Goal: Information Seeking & Learning: Find contact information

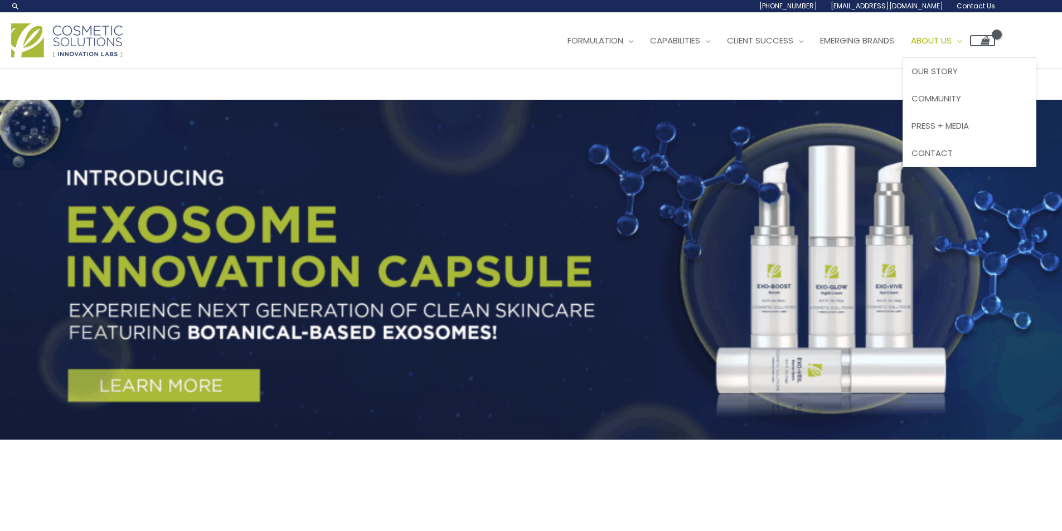
click at [469, 46] on span "About Us" at bounding box center [931, 41] width 41 height 12
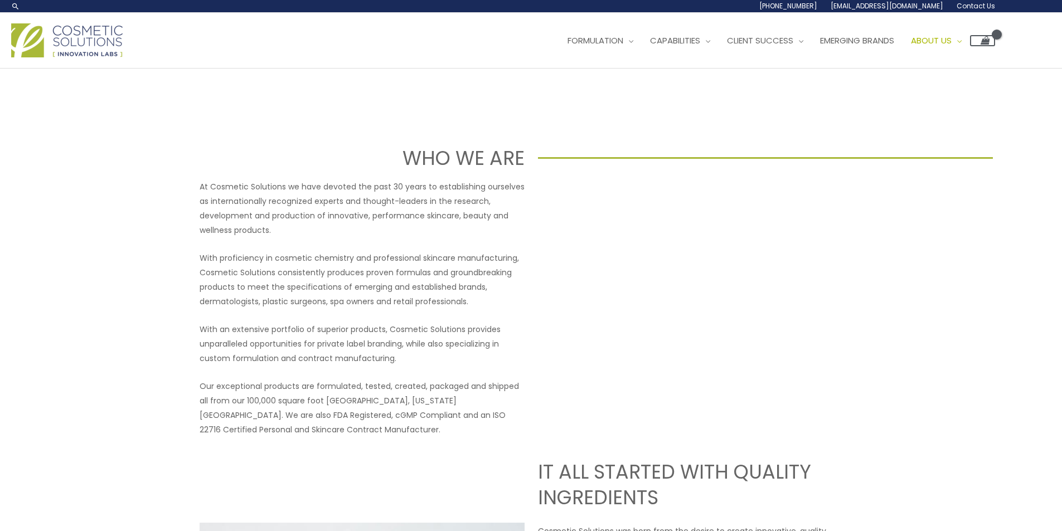
click at [0, 0] on link "Contact Us" at bounding box center [0, 0] width 0 height 0
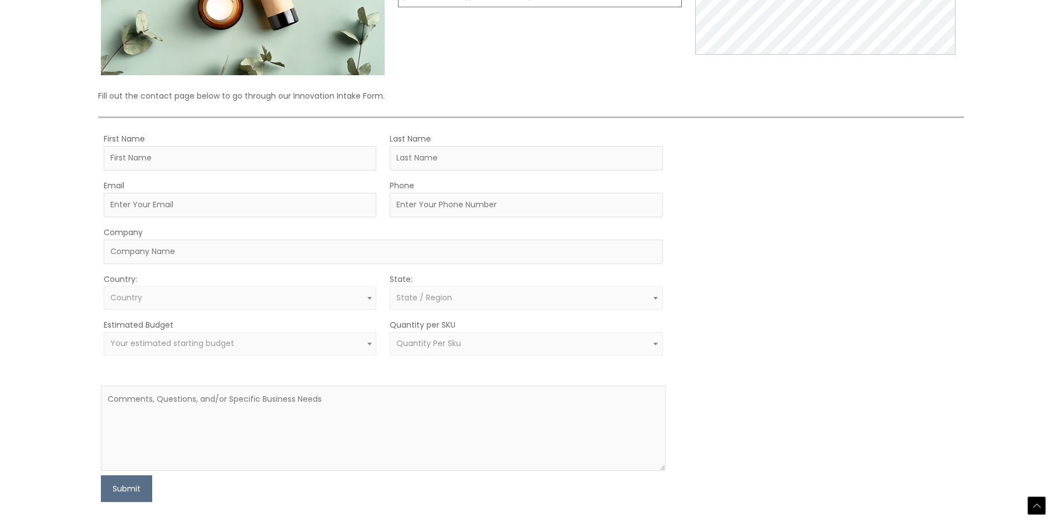
scroll to position [335, 0]
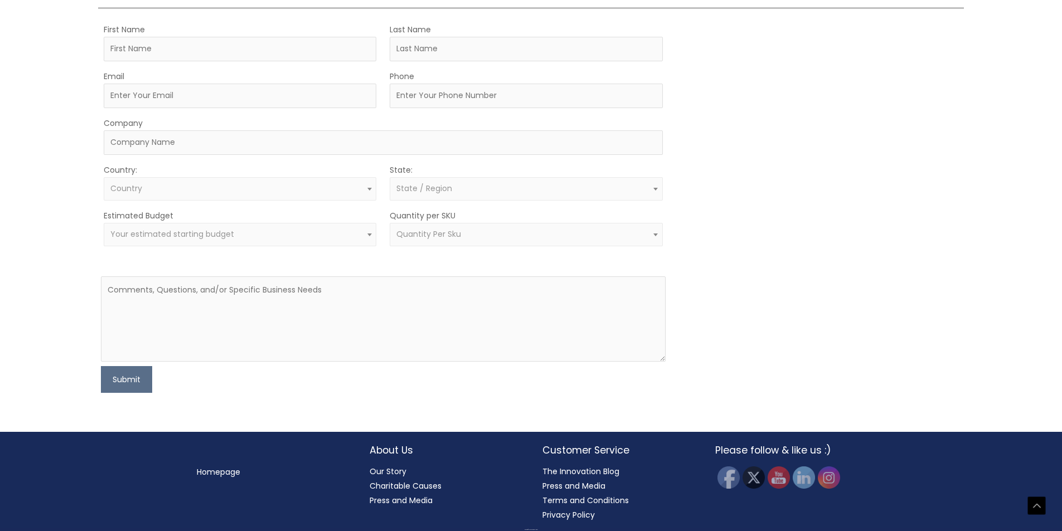
drag, startPoint x: 516, startPoint y: 142, endPoint x: 394, endPoint y: 148, distance: 121.7
drag, startPoint x: 510, startPoint y: 144, endPoint x: 402, endPoint y: 144, distance: 107.6
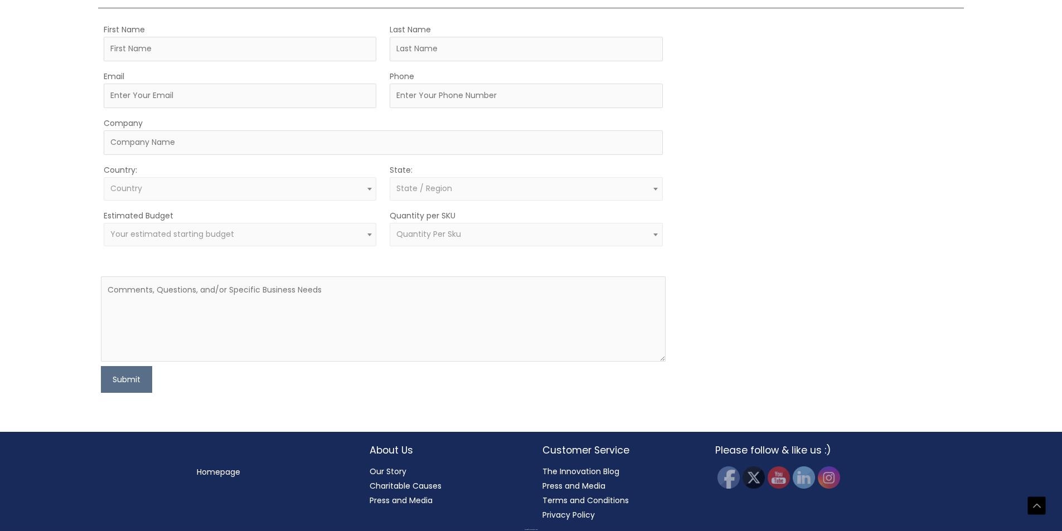
copy td "[EMAIL_ADDRESS][DOMAIN_NAME]"
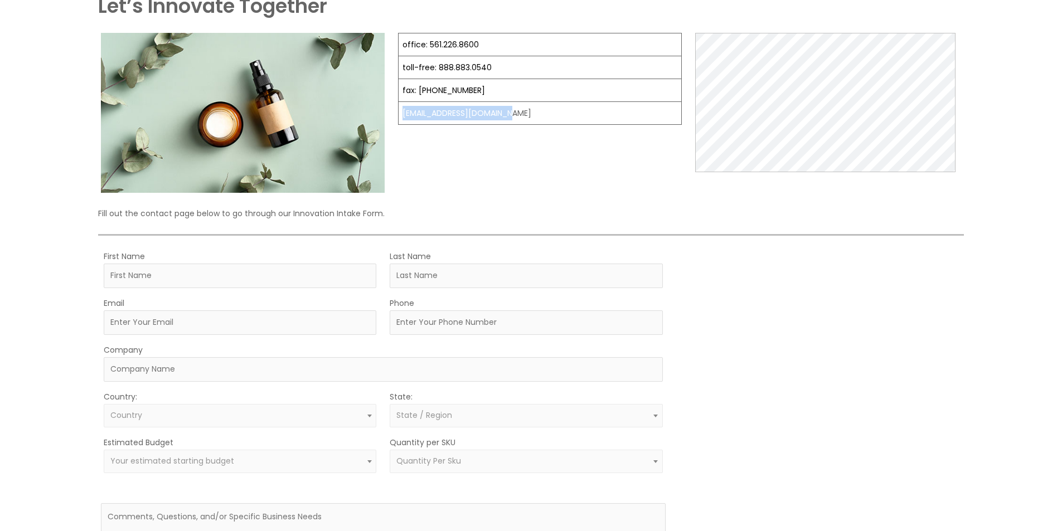
scroll to position [112, 0]
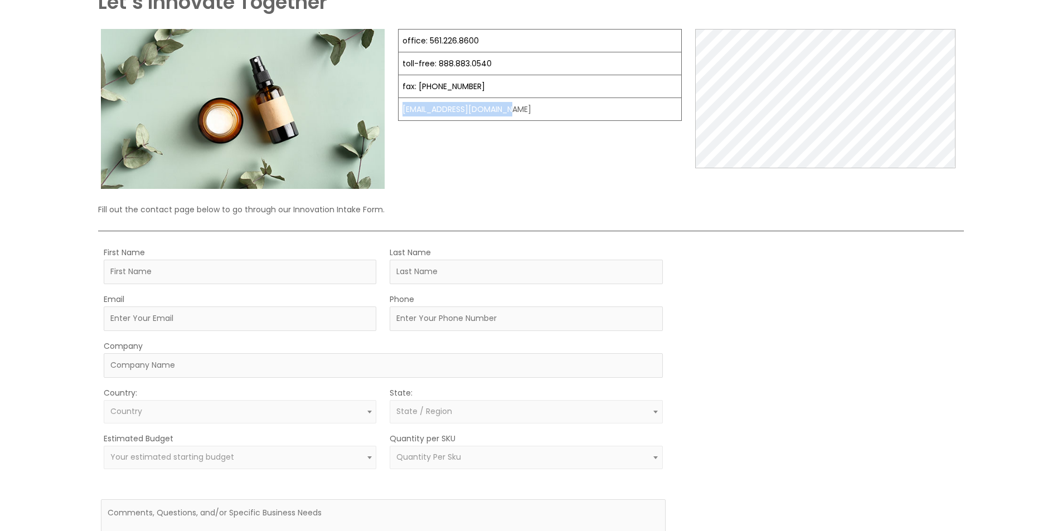
copy td "[EMAIL_ADDRESS][DOMAIN_NAME]"
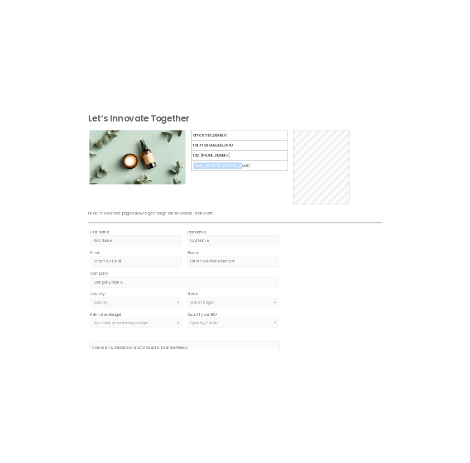
scroll to position [71, 0]
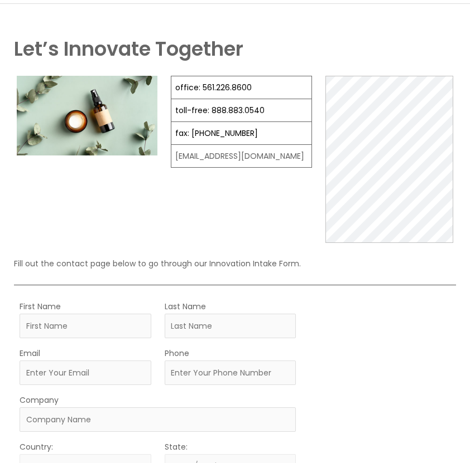
click at [147, 243] on div at bounding box center [87, 159] width 141 height 167
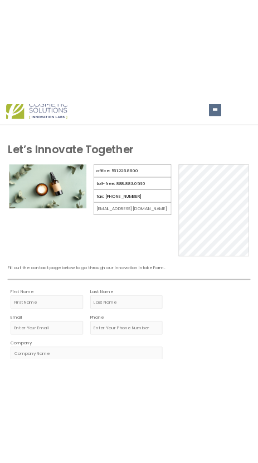
scroll to position [0, 0]
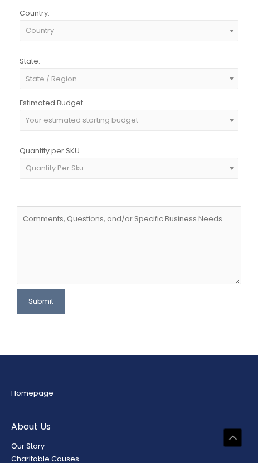
scroll to position [781, 0]
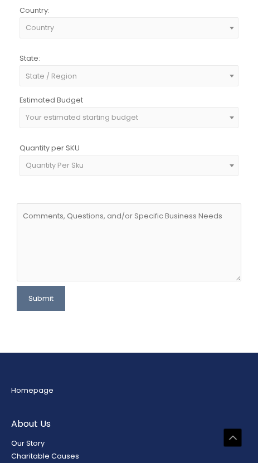
click at [108, 286] on form "First Name Last Name Email Phone Company Country: Select country United States …" at bounding box center [129, 46] width 225 height 531
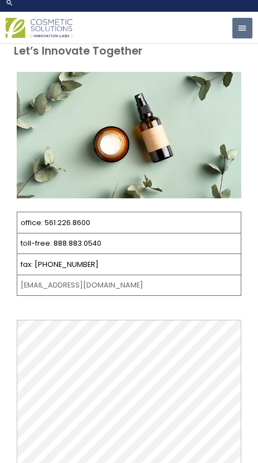
scroll to position [0, 0]
